Goal: Navigation & Orientation: Understand site structure

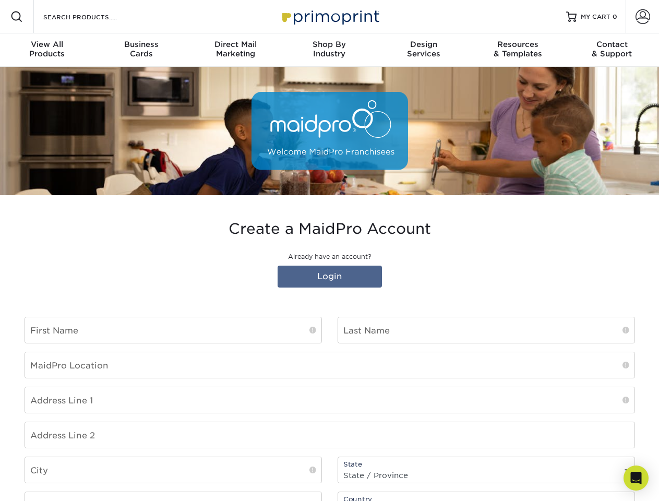
click at [329, 251] on div "Create a MaidPro Account Already have an account? Login" at bounding box center [330, 256] width 611 height 72
click at [17, 17] on span at bounding box center [16, 16] width 13 height 13
click at [642, 17] on span at bounding box center [643, 16] width 15 height 15
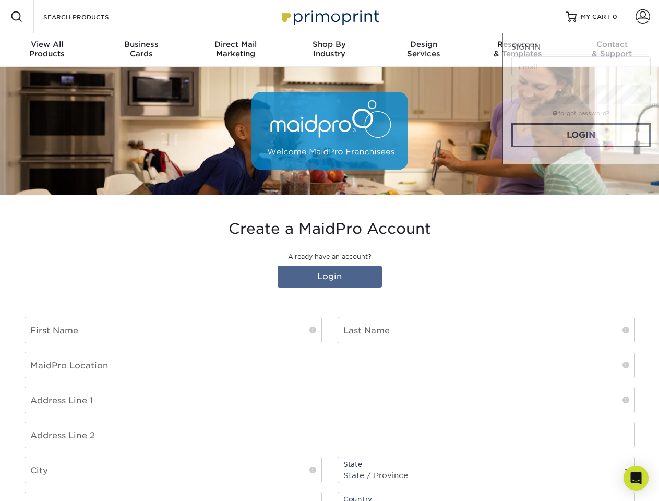
click at [47, 50] on div "View All Products" at bounding box center [47, 49] width 94 height 19
click at [141, 50] on div "Business Cards" at bounding box center [141, 49] width 94 height 19
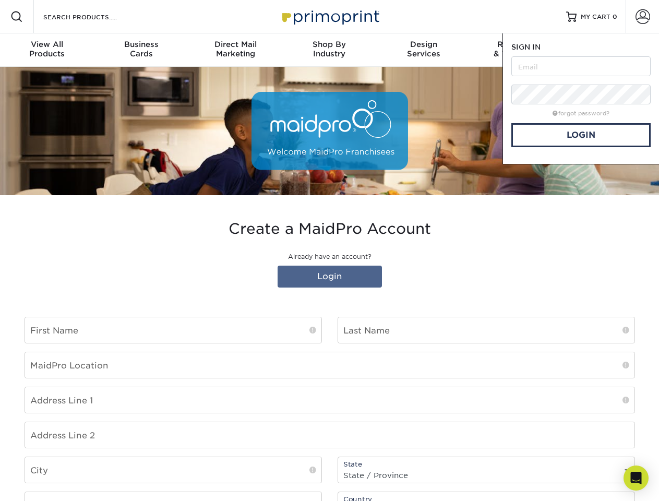
click at [235, 50] on div "Direct Mail Marketing" at bounding box center [235, 49] width 94 height 19
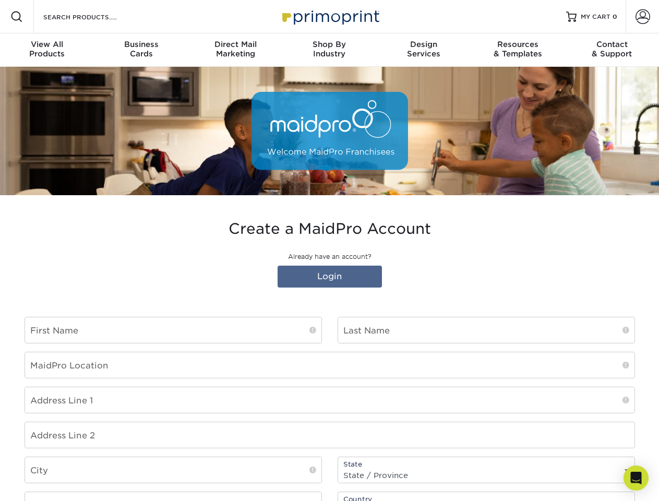
click at [329, 50] on div "Shop By Industry" at bounding box center [329, 49] width 94 height 19
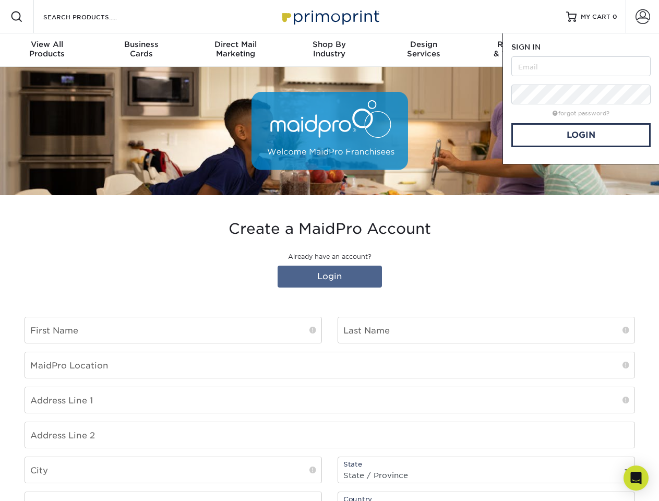
click at [424, 50] on div "Design Services" at bounding box center [424, 49] width 94 height 19
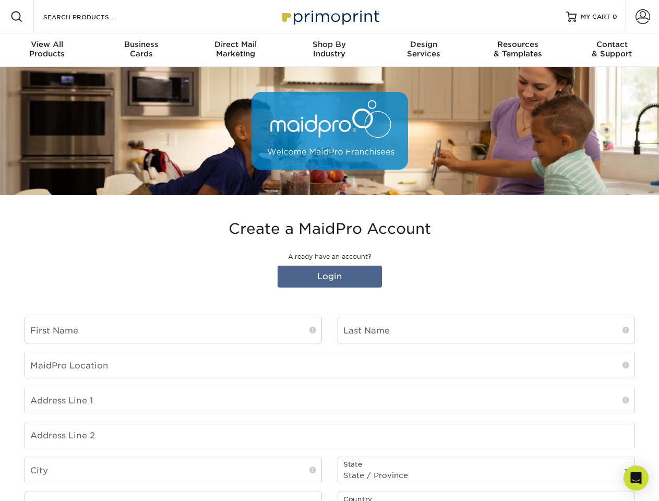
click at [518, 50] on span "SIGN IN" at bounding box center [525, 47] width 29 height 8
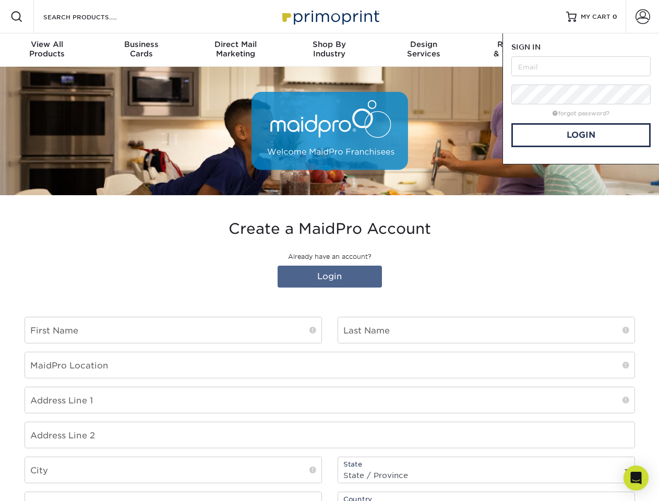
click at [612, 50] on div "Contact & Support" at bounding box center [612, 49] width 94 height 19
